Goal: Check status: Check status

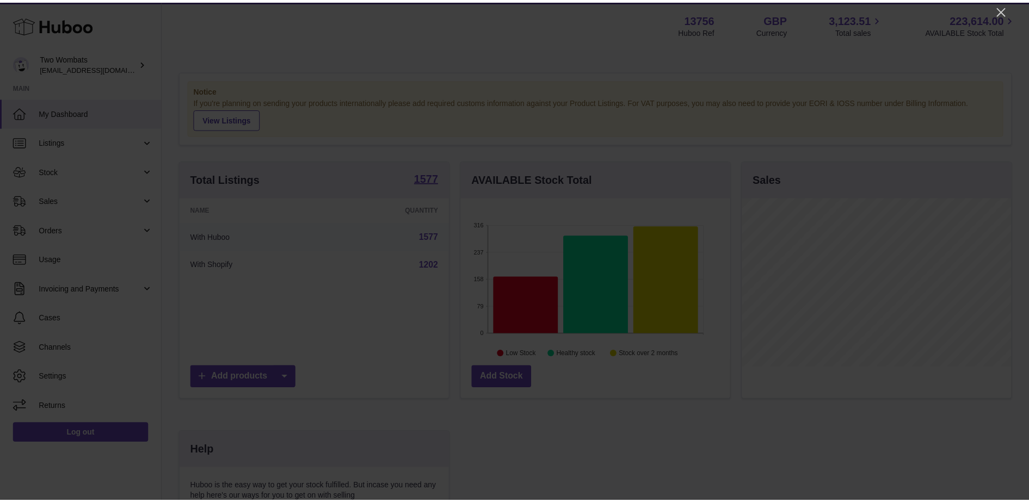
scroll to position [170, 272]
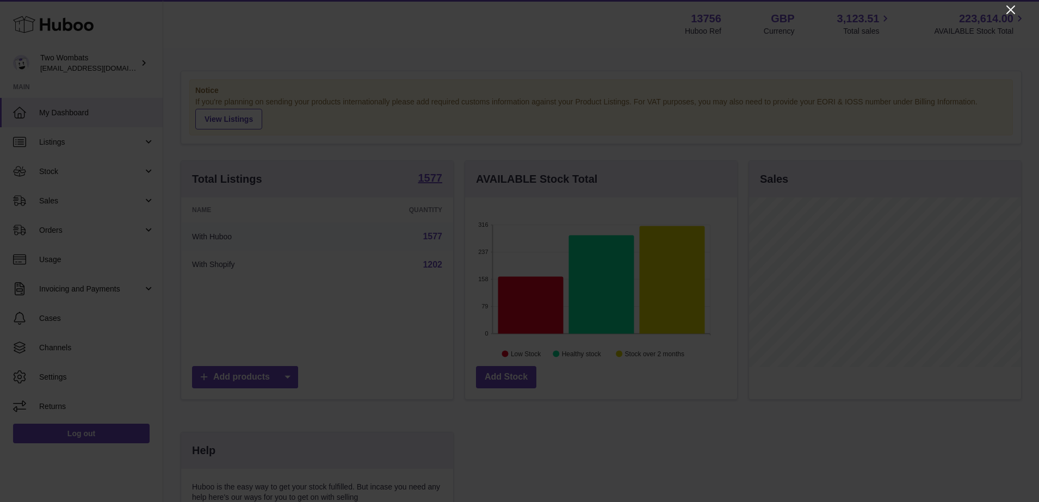
click at [1009, 10] on icon "Close" at bounding box center [1010, 9] width 13 height 13
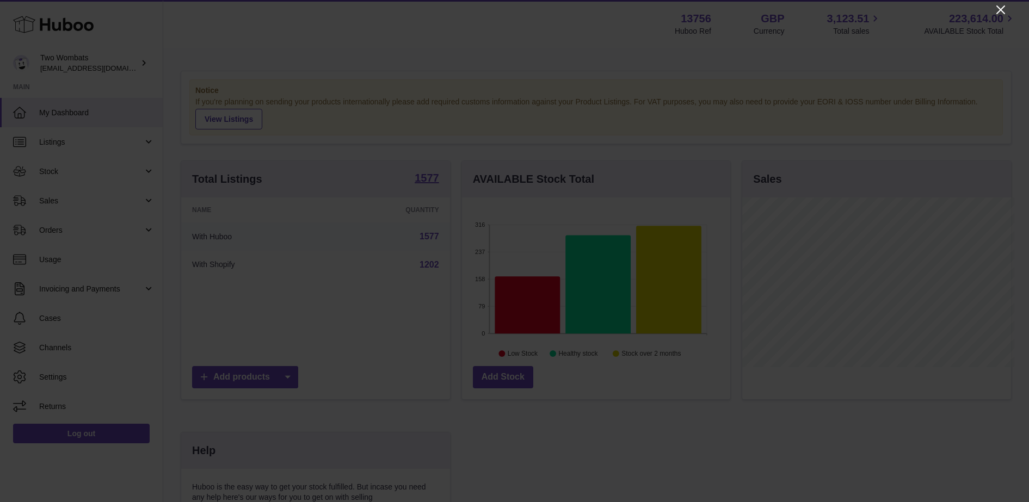
scroll to position [543831, 543732]
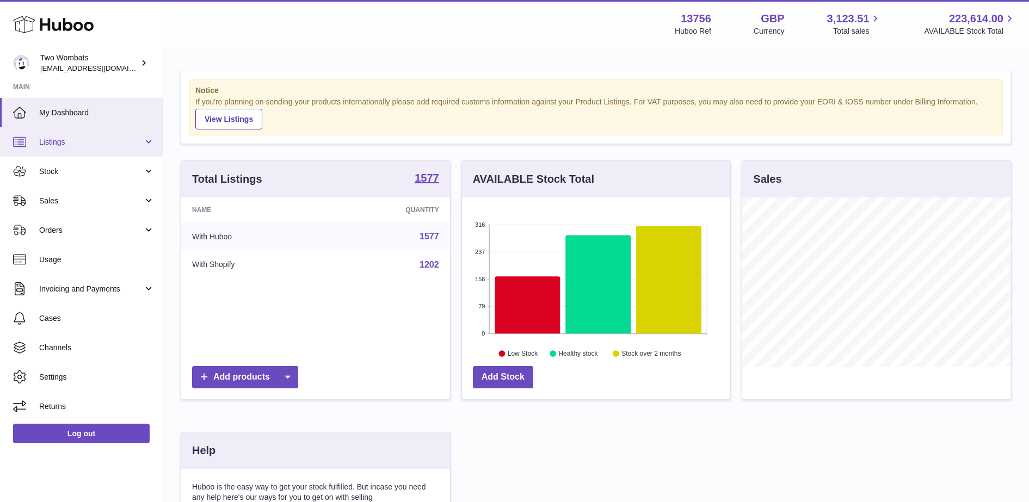
click at [45, 147] on span "Listings" at bounding box center [91, 142] width 104 height 10
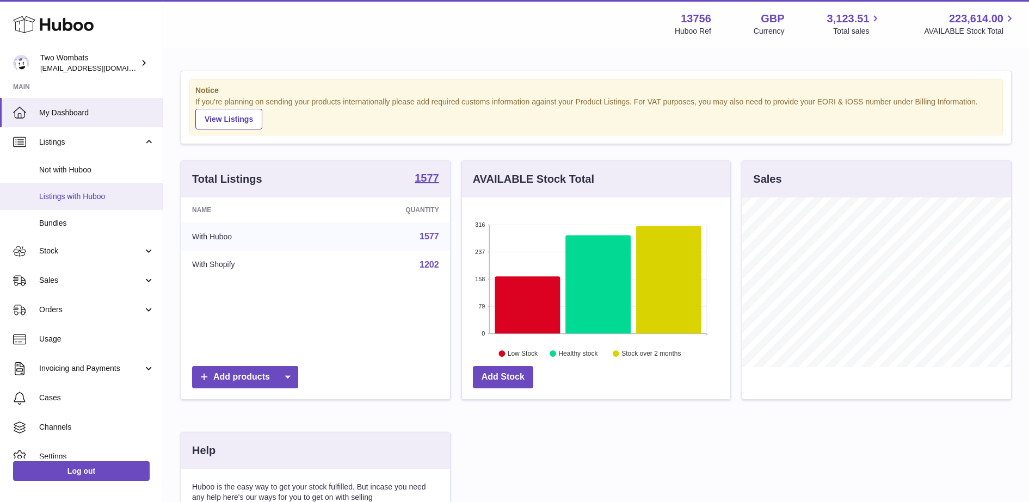
click at [69, 192] on span "Listings with Huboo" at bounding box center [96, 196] width 115 height 10
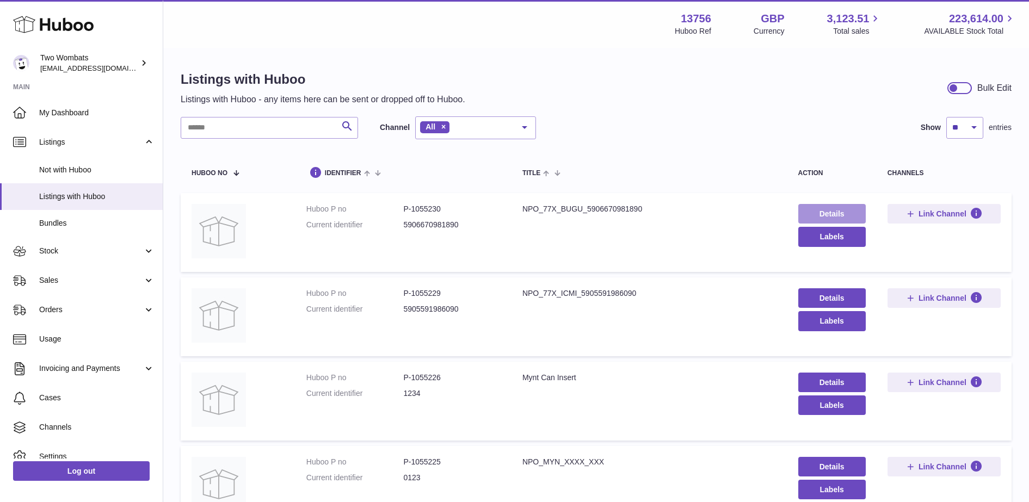
click at [798, 213] on link "Details" at bounding box center [831, 214] width 67 height 20
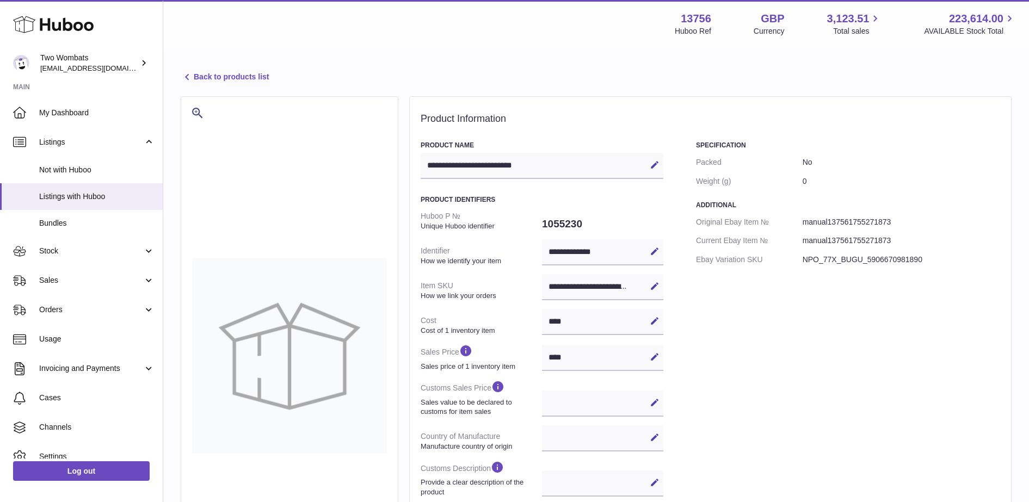
select select
select select "****"
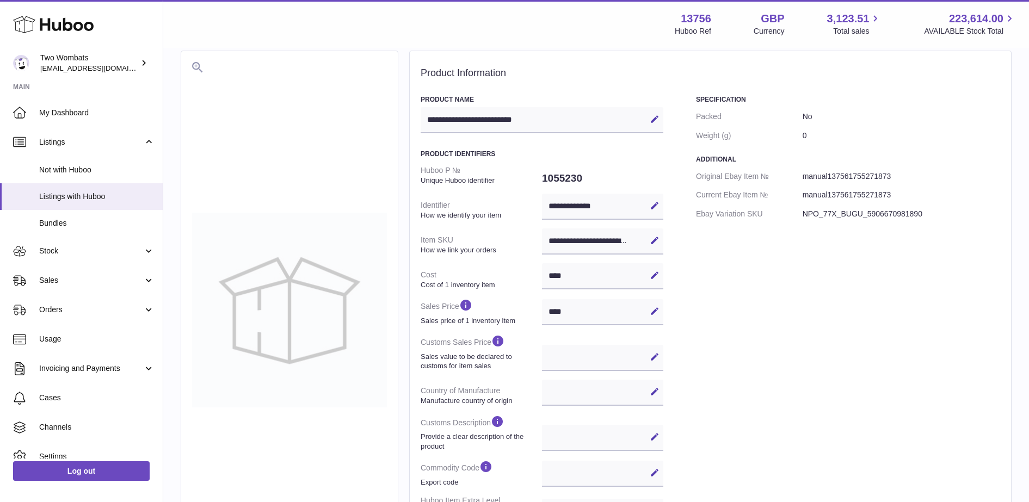
scroll to position [68, 0]
